Goal: Task Accomplishment & Management: Complete application form

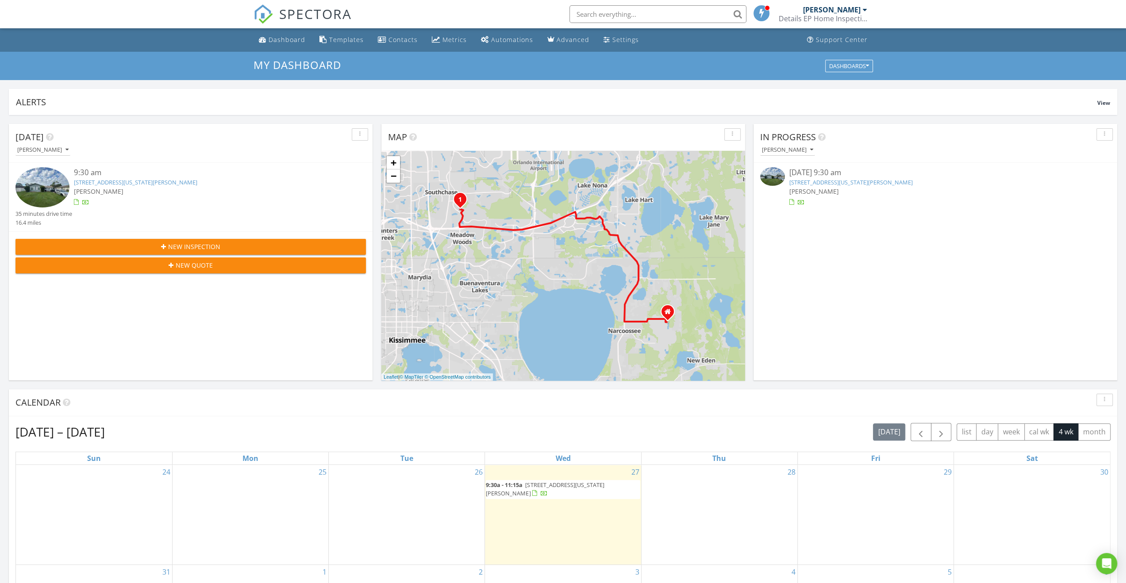
scroll to position [4, 4]
click at [559, 184] on link "[STREET_ADDRESS][US_STATE][PERSON_NAME]" at bounding box center [851, 182] width 123 height 8
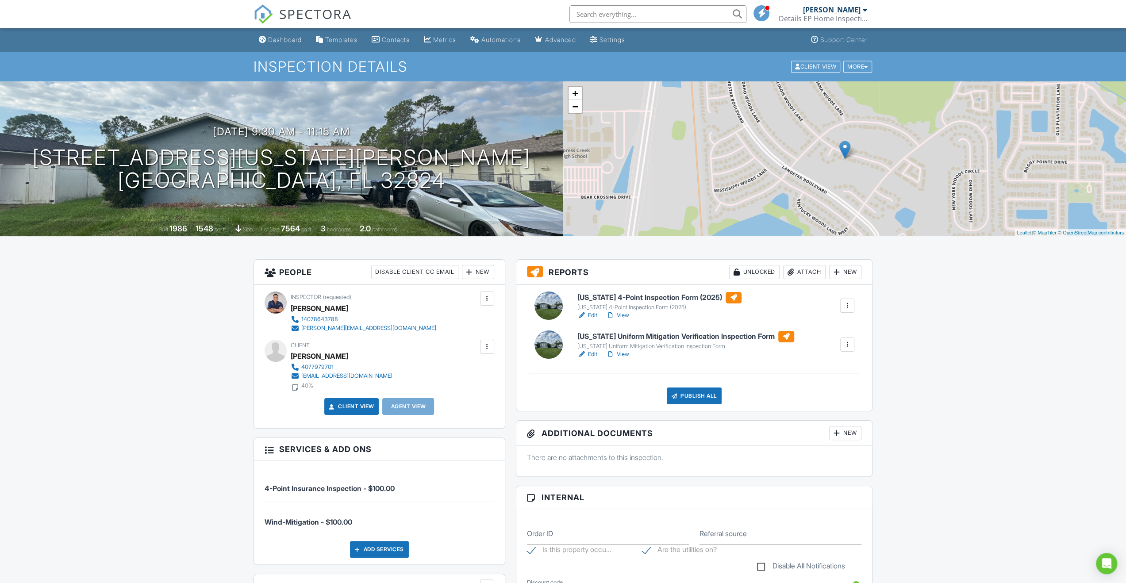
click at [620, 298] on h6 "Florida 4-Point Inspection Form (2025)" at bounding box center [660, 298] width 164 height 12
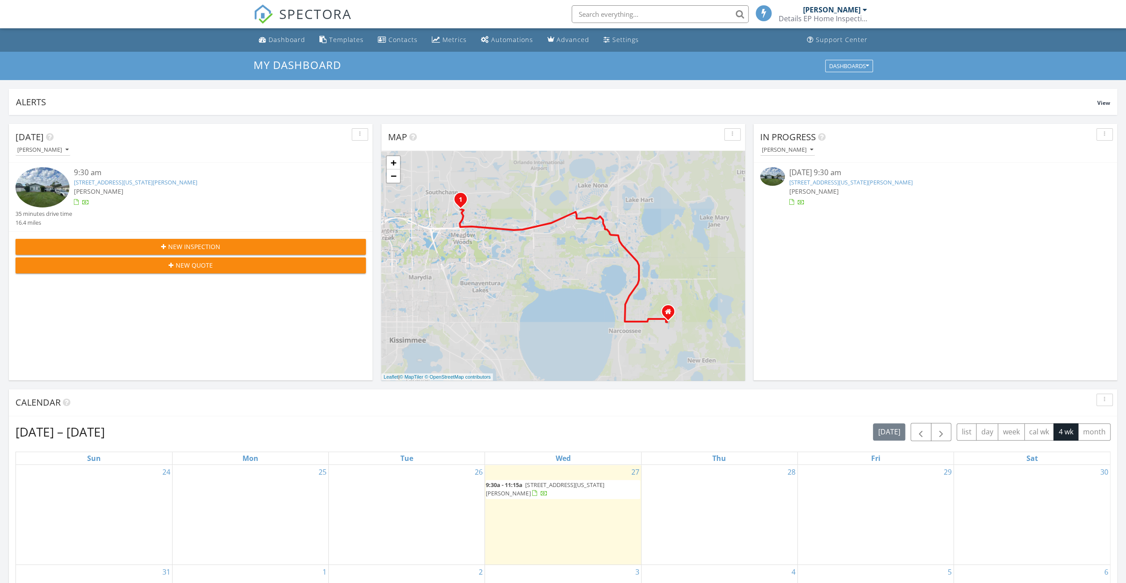
scroll to position [4, 4]
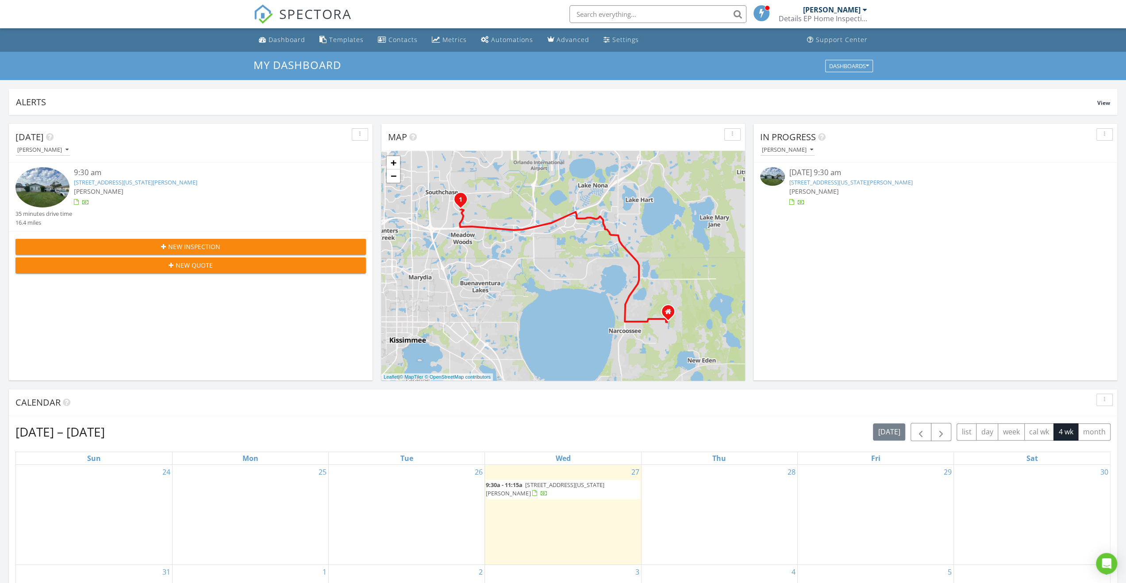
click at [589, 15] on input "text" at bounding box center [658, 14] width 177 height 18
type input "angel"
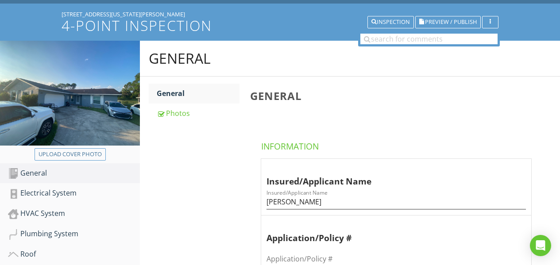
scroll to position [133, 0]
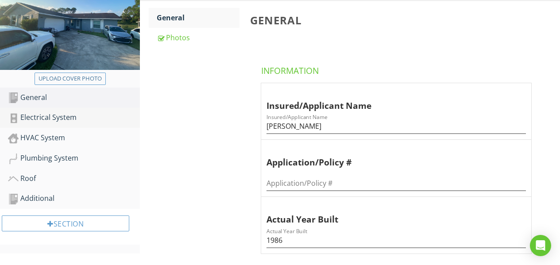
click at [54, 116] on div "Electrical System" at bounding box center [74, 118] width 132 height 12
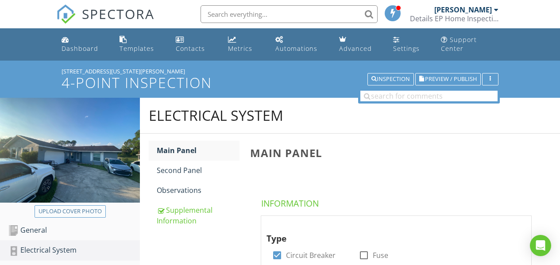
scroll to position [133, 0]
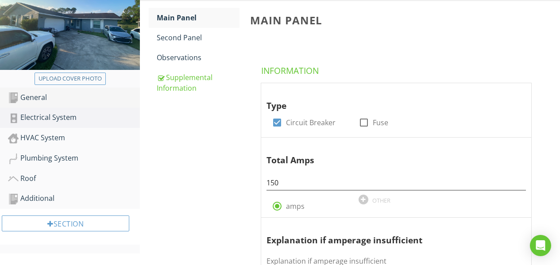
drag, startPoint x: 38, startPoint y: 96, endPoint x: 53, endPoint y: 104, distance: 16.6
click at [38, 96] on div "General" at bounding box center [74, 98] width 132 height 12
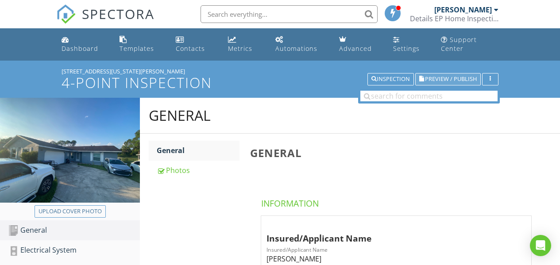
click at [429, 79] on span "Preview / Publish" at bounding box center [451, 80] width 52 height 6
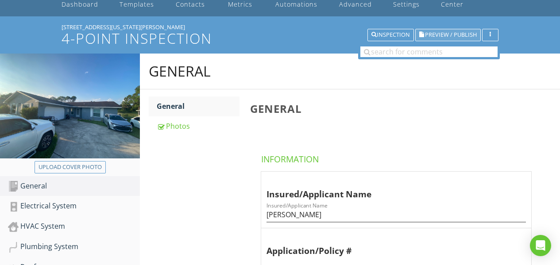
click at [428, 35] on span "Preview / Publish" at bounding box center [451, 35] width 52 height 6
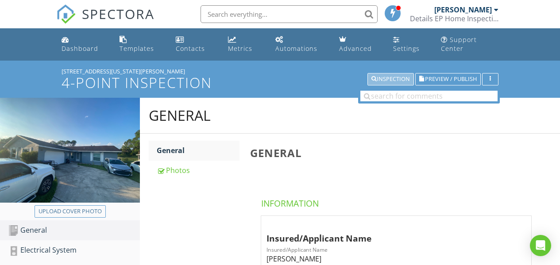
click at [386, 77] on div "Inspection" at bounding box center [390, 79] width 39 height 6
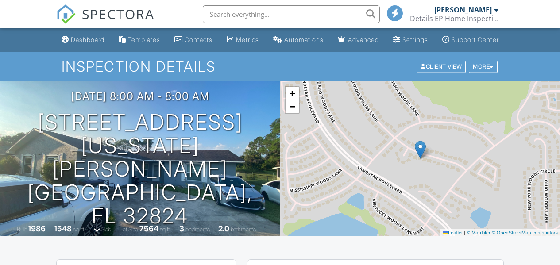
scroll to position [221, 0]
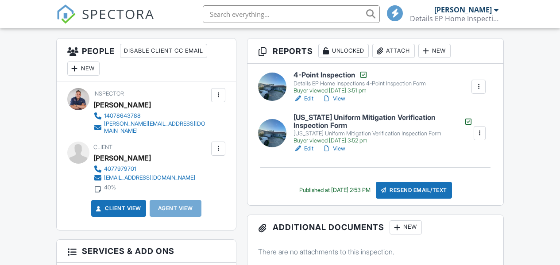
click at [328, 127] on h6 "[US_STATE] Uniform Mitigation Verification Inspection Form" at bounding box center [382, 121] width 179 height 15
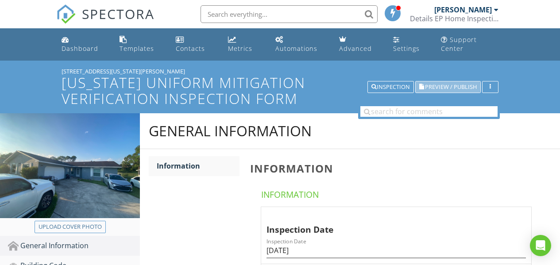
click at [427, 86] on span "Preview / Publish" at bounding box center [451, 87] width 52 height 6
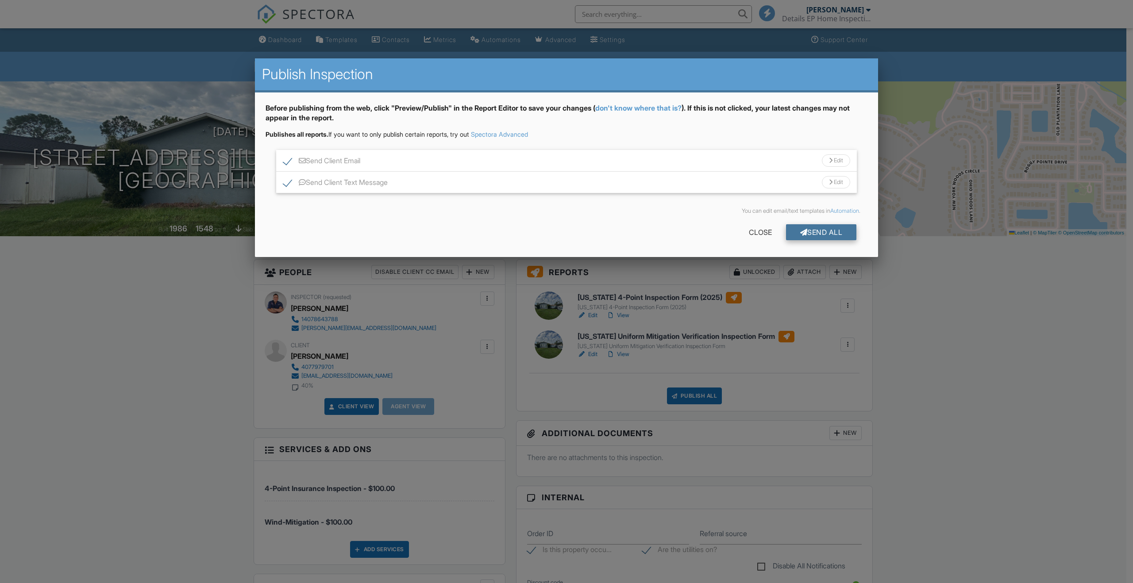
click at [817, 230] on div "Send All" at bounding box center [821, 232] width 71 height 16
